Goal: Information Seeking & Learning: Compare options

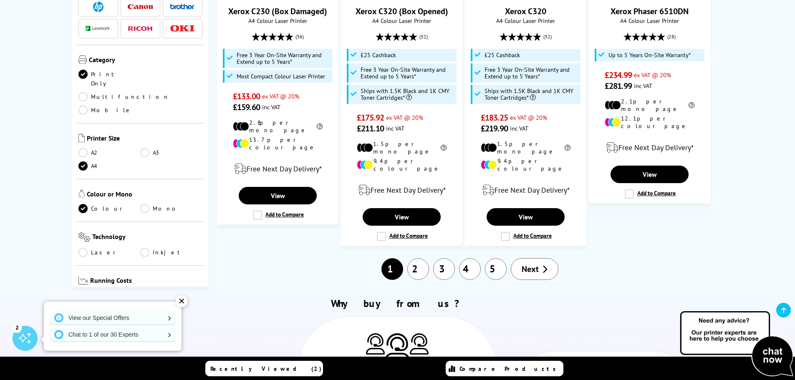
scroll to position [959, 0]
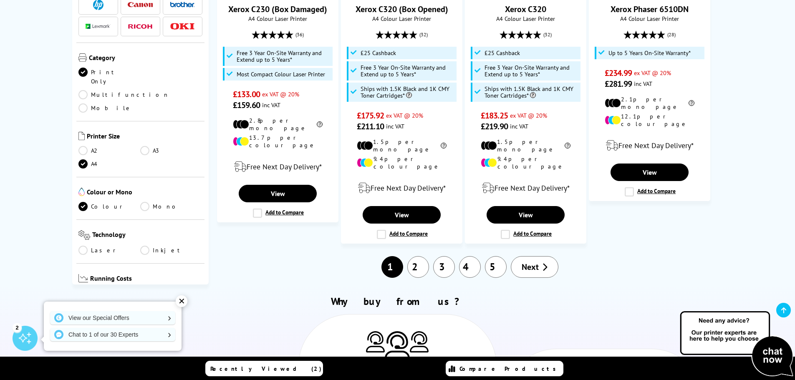
click at [527, 261] on span "Next" at bounding box center [529, 266] width 17 height 11
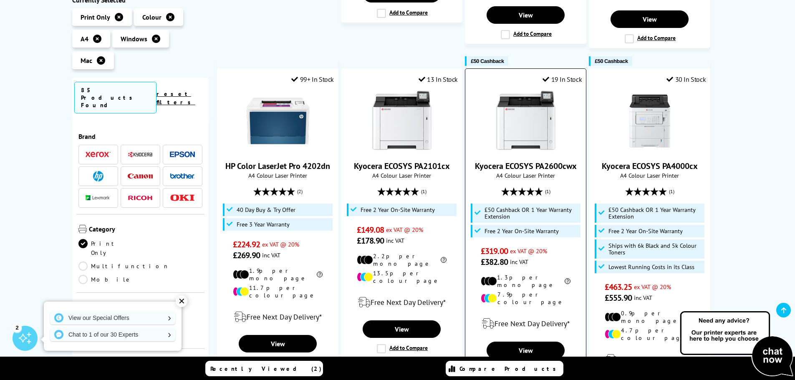
scroll to position [876, 0]
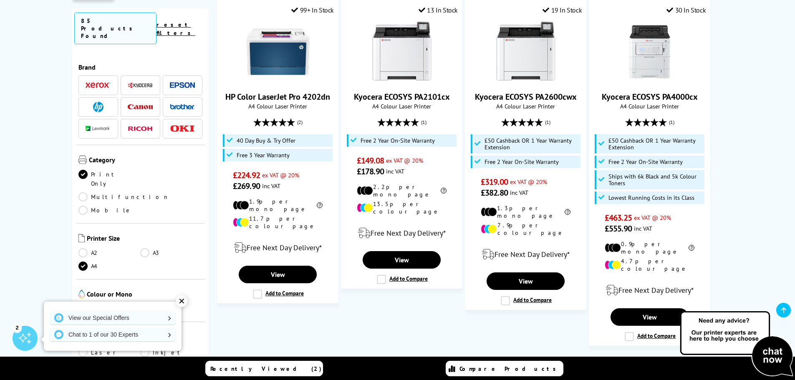
click at [471, 358] on link "3" at bounding box center [469, 369] width 22 height 22
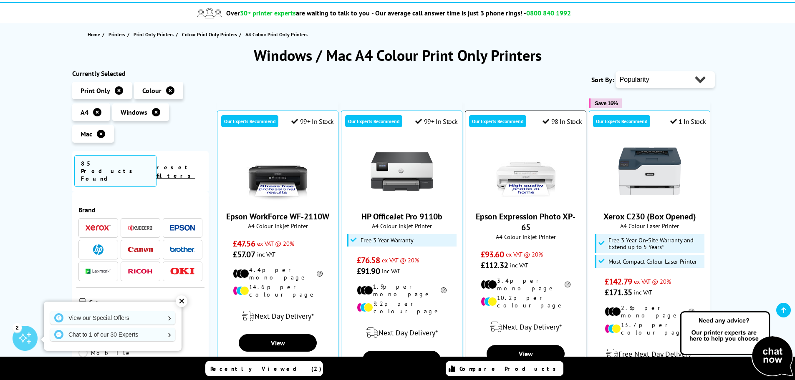
scroll to position [83, 0]
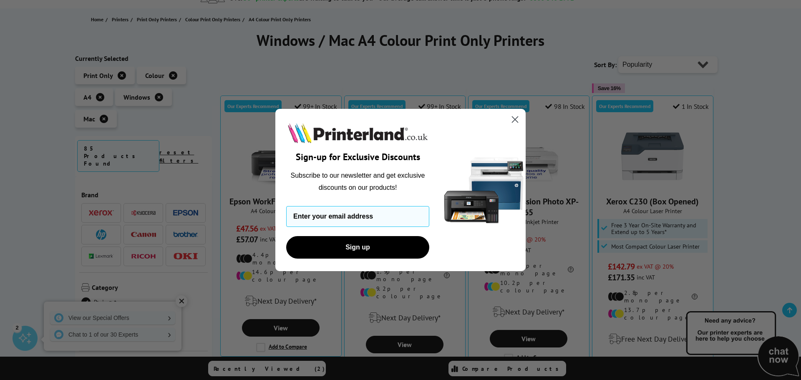
click at [514, 120] on icon "Close dialog" at bounding box center [515, 120] width 6 height 6
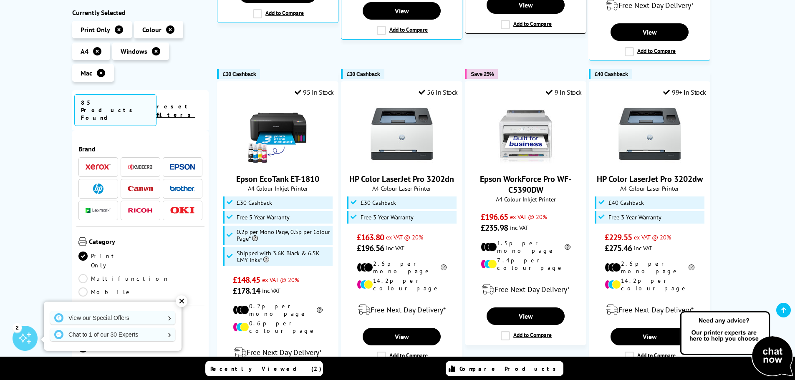
scroll to position [459, 0]
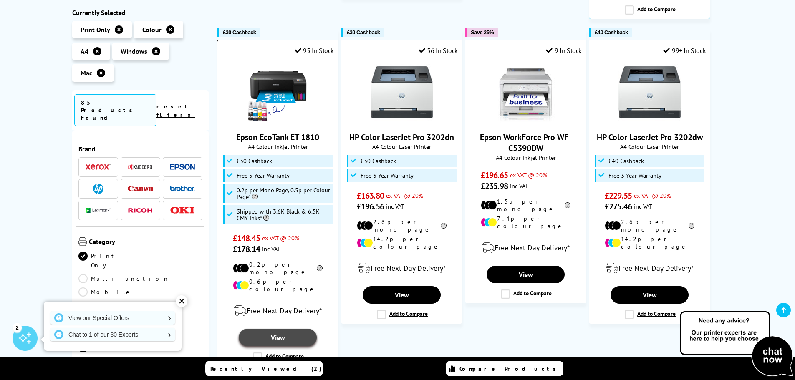
click at [277, 329] on link "View" at bounding box center [278, 338] width 78 height 18
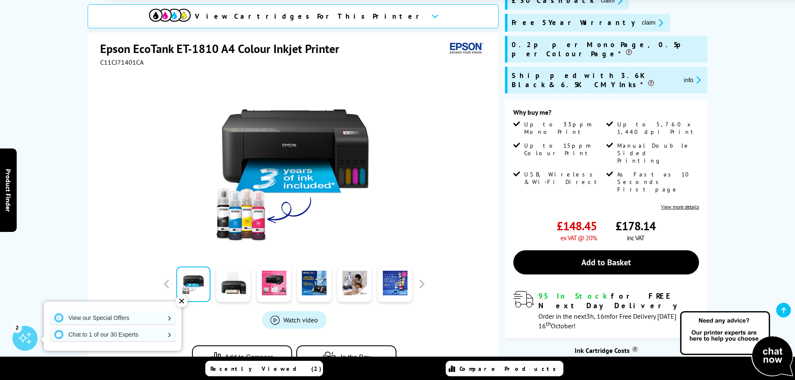
scroll to position [125, 0]
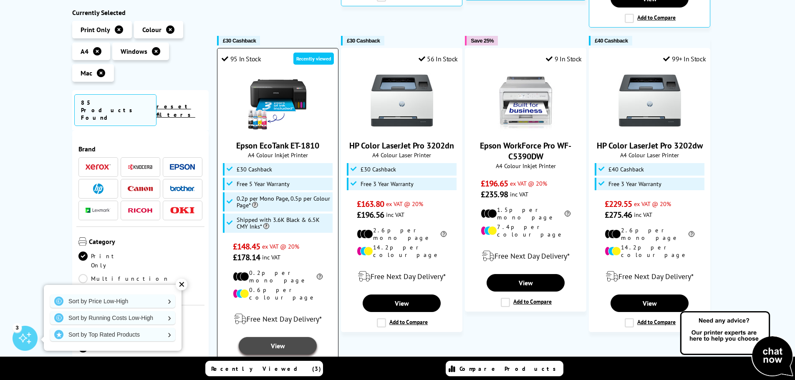
click at [278, 337] on link "View" at bounding box center [278, 346] width 78 height 18
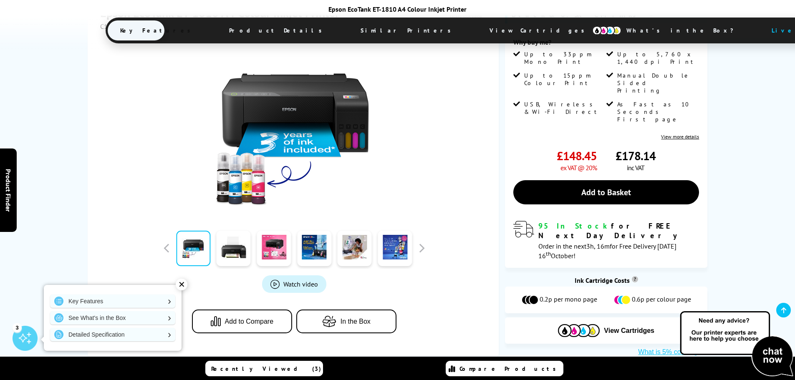
scroll to position [209, 0]
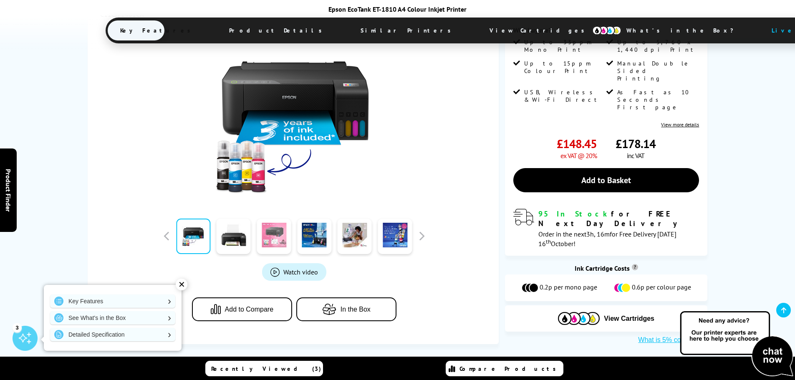
click at [271, 219] on link at bounding box center [273, 236] width 34 height 35
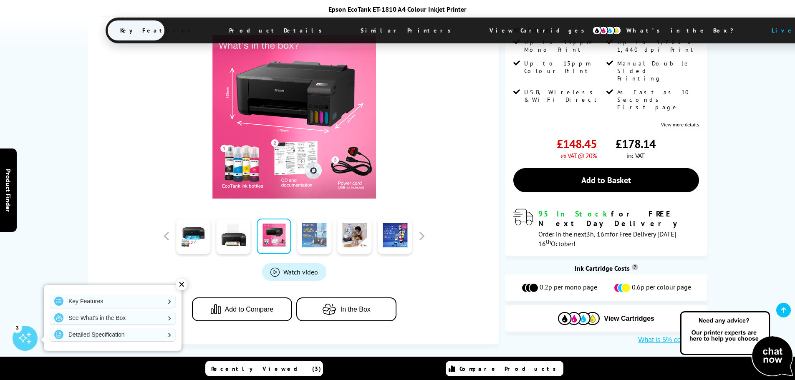
click at [310, 219] on link at bounding box center [314, 236] width 34 height 35
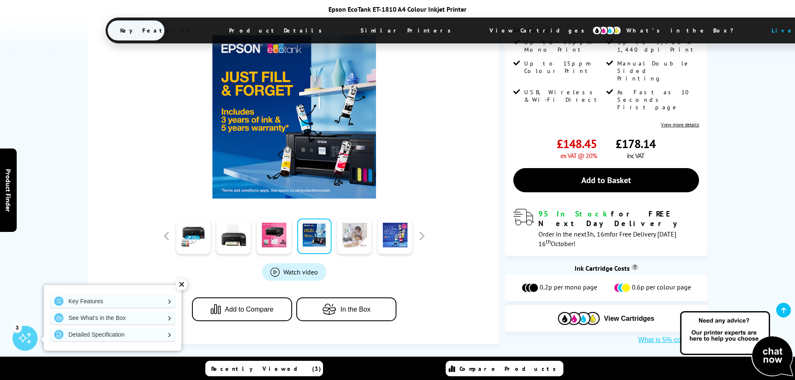
click at [357, 219] on link at bounding box center [354, 236] width 34 height 35
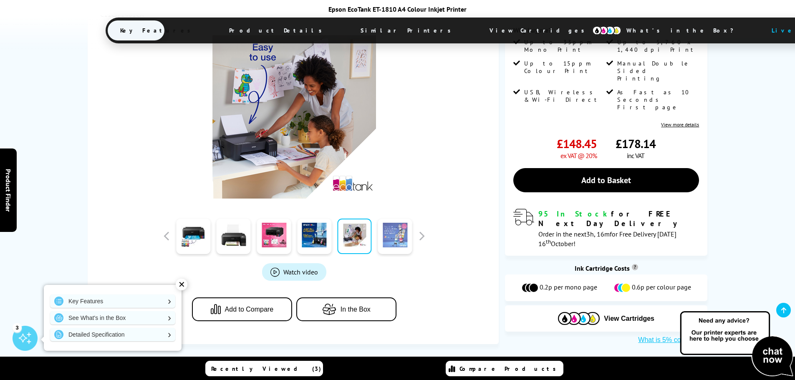
click at [392, 219] on link at bounding box center [394, 236] width 34 height 35
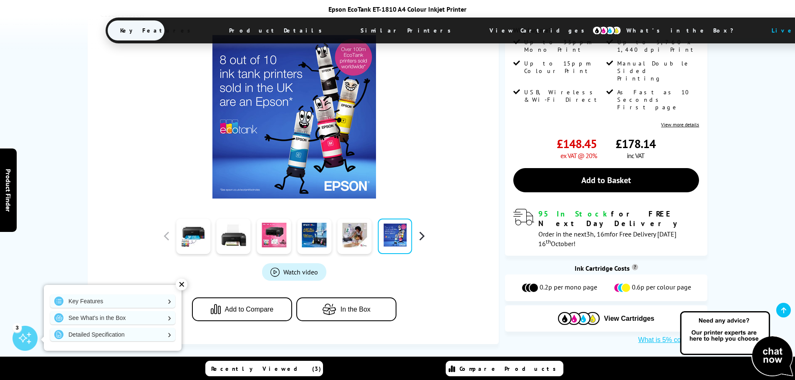
click at [420, 230] on button "button" at bounding box center [421, 236] width 13 height 13
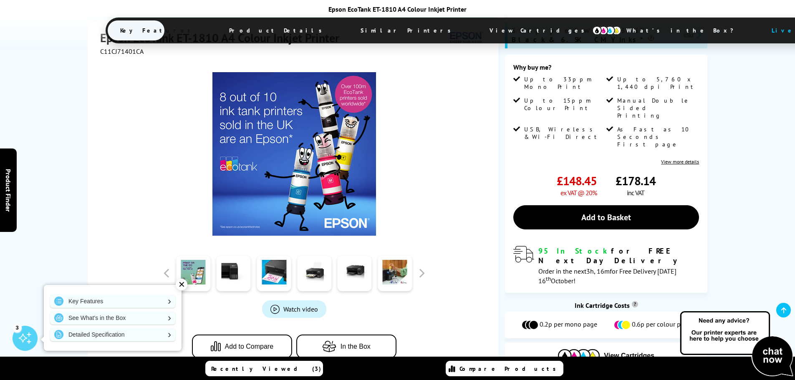
scroll to position [125, 0]
